Goal: Task Accomplishment & Management: Use online tool/utility

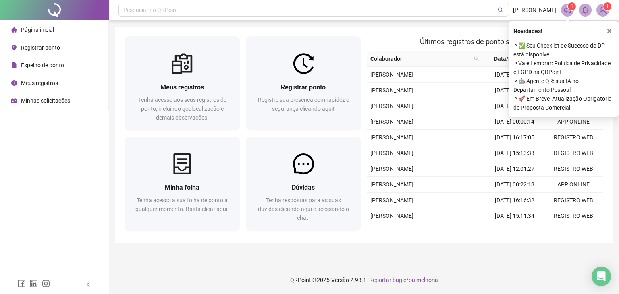
drag, startPoint x: 611, startPoint y: 33, endPoint x: 604, endPoint y: 33, distance: 6.9
click at [611, 33] on icon "close" at bounding box center [610, 31] width 6 height 6
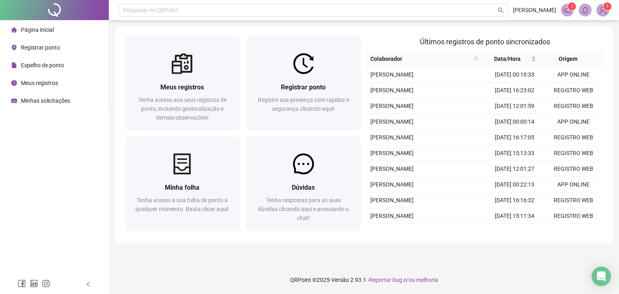
click at [46, 49] on span "Registrar ponto" at bounding box center [40, 47] width 39 height 6
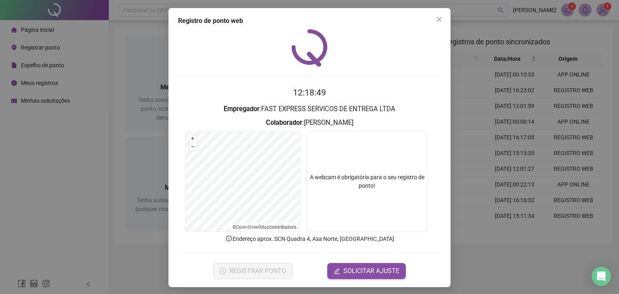
click at [444, 18] on div "Registro de ponto web 12:18:49 Empregador : FAST EXPRESS SERVICOS DE ENTREGA LT…" at bounding box center [310, 147] width 282 height 279
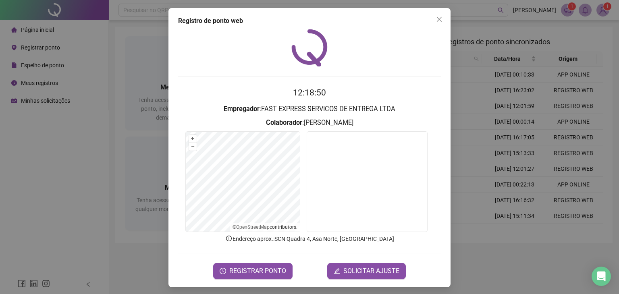
click at [256, 258] on form "12:18:50 Empregador : FAST EXPRESS SERVICOS DE ENTREGA LTDA Colaborador : [PERS…" at bounding box center [309, 182] width 263 height 193
click at [255, 271] on span "REGISTRAR PONTO" at bounding box center [257, 272] width 57 height 10
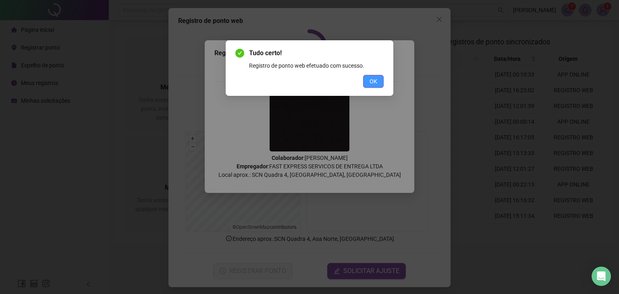
click at [375, 81] on span "OK" at bounding box center [374, 81] width 8 height 9
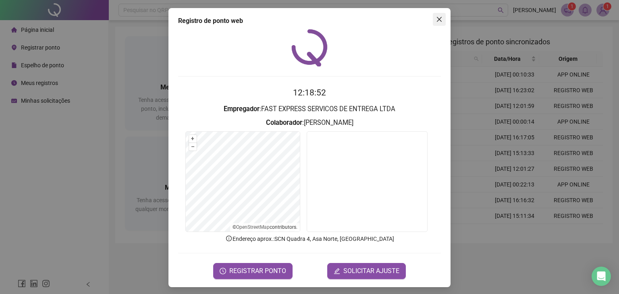
click at [438, 19] on icon "close" at bounding box center [439, 19] width 6 height 6
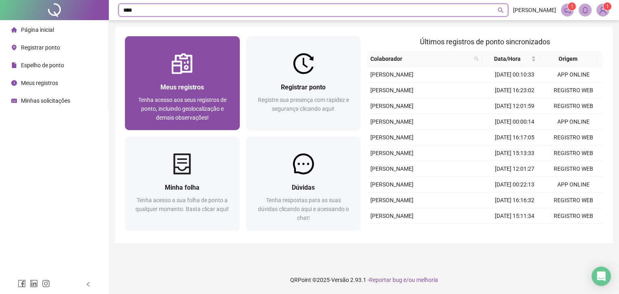
type input "**"
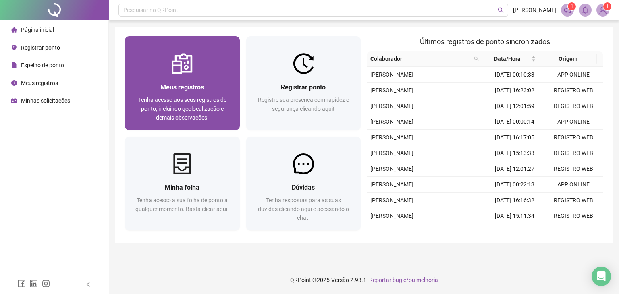
click at [240, 50] on div "Meus registros Tenha acesso aos seus registros de ponto, incluindo geolocalizaç…" at bounding box center [182, 83] width 115 height 94
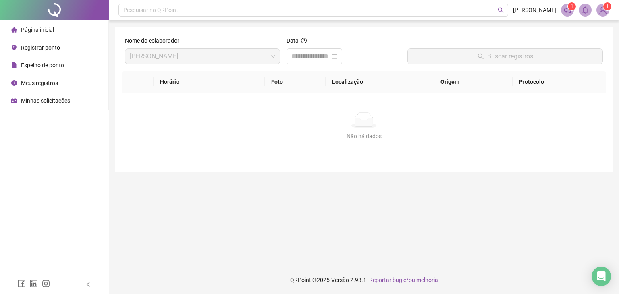
click at [240, 50] on span "[PERSON_NAME]" at bounding box center [203, 56] width 146 height 15
drag, startPoint x: 344, startPoint y: 146, endPoint x: 337, endPoint y: 136, distance: 12.0
click at [343, 146] on div "Não há dados Não há dados" at bounding box center [364, 126] width 485 height 67
